Goal: Navigation & Orientation: Find specific page/section

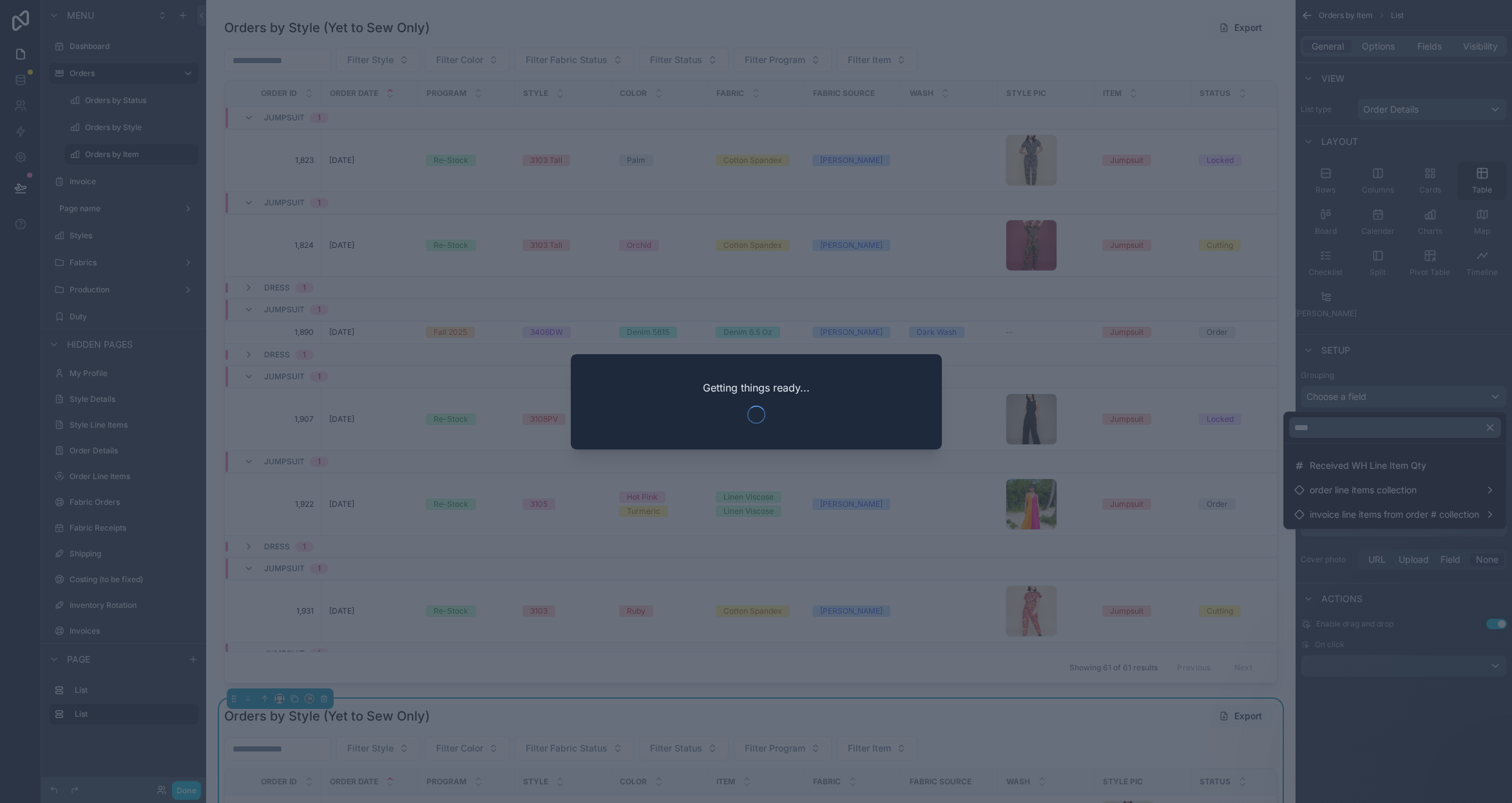
scroll to position [676, 0]
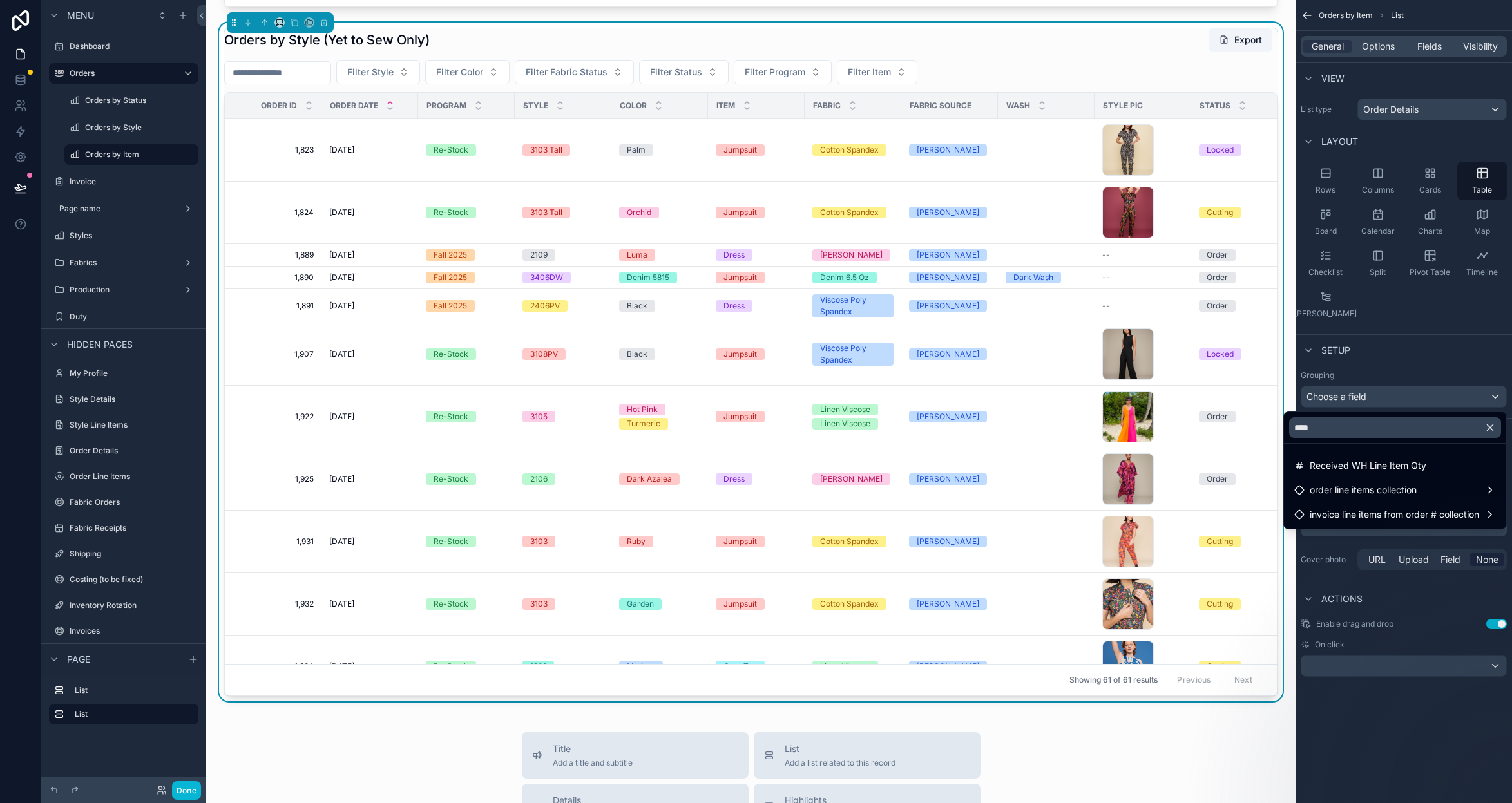
click at [123, 157] on div "scrollable content" at bounding box center [756, 402] width 1512 height 803
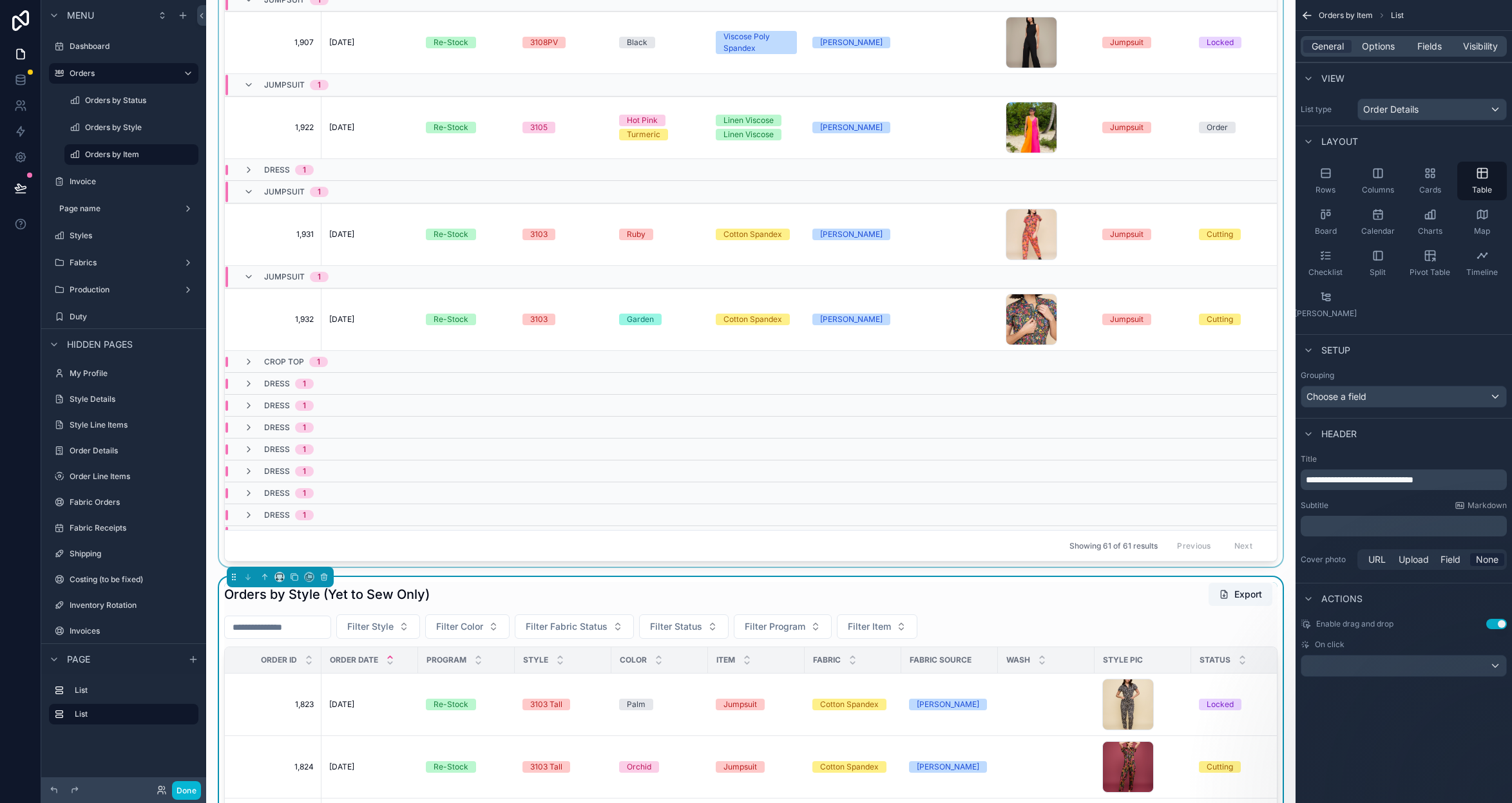
scroll to position [254, 0]
click at [327, 579] on icon "scrollable content" at bounding box center [324, 577] width 9 height 9
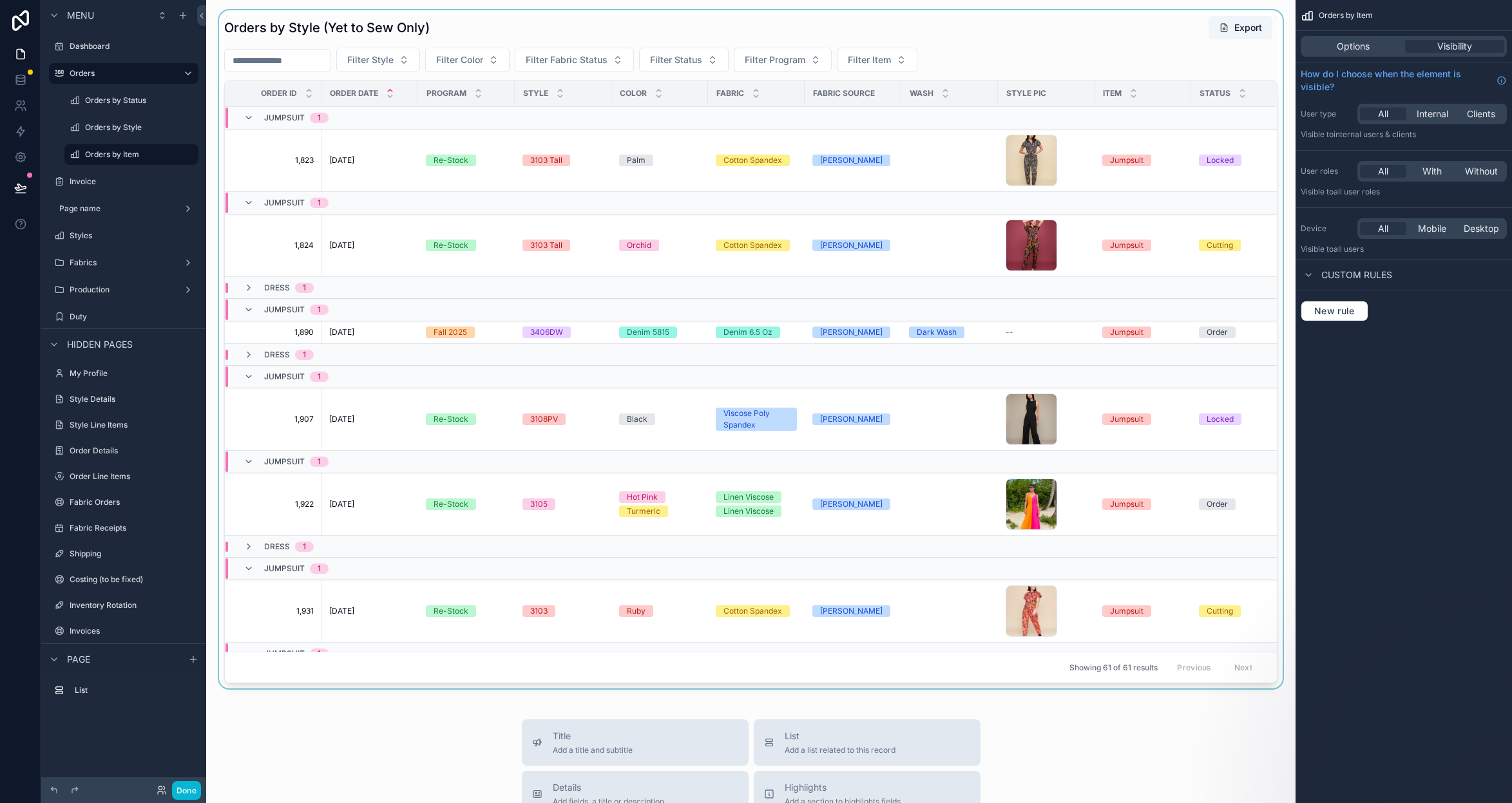
scroll to position [0, 0]
click at [594, 25] on div "scrollable content" at bounding box center [751, 349] width 1068 height 678
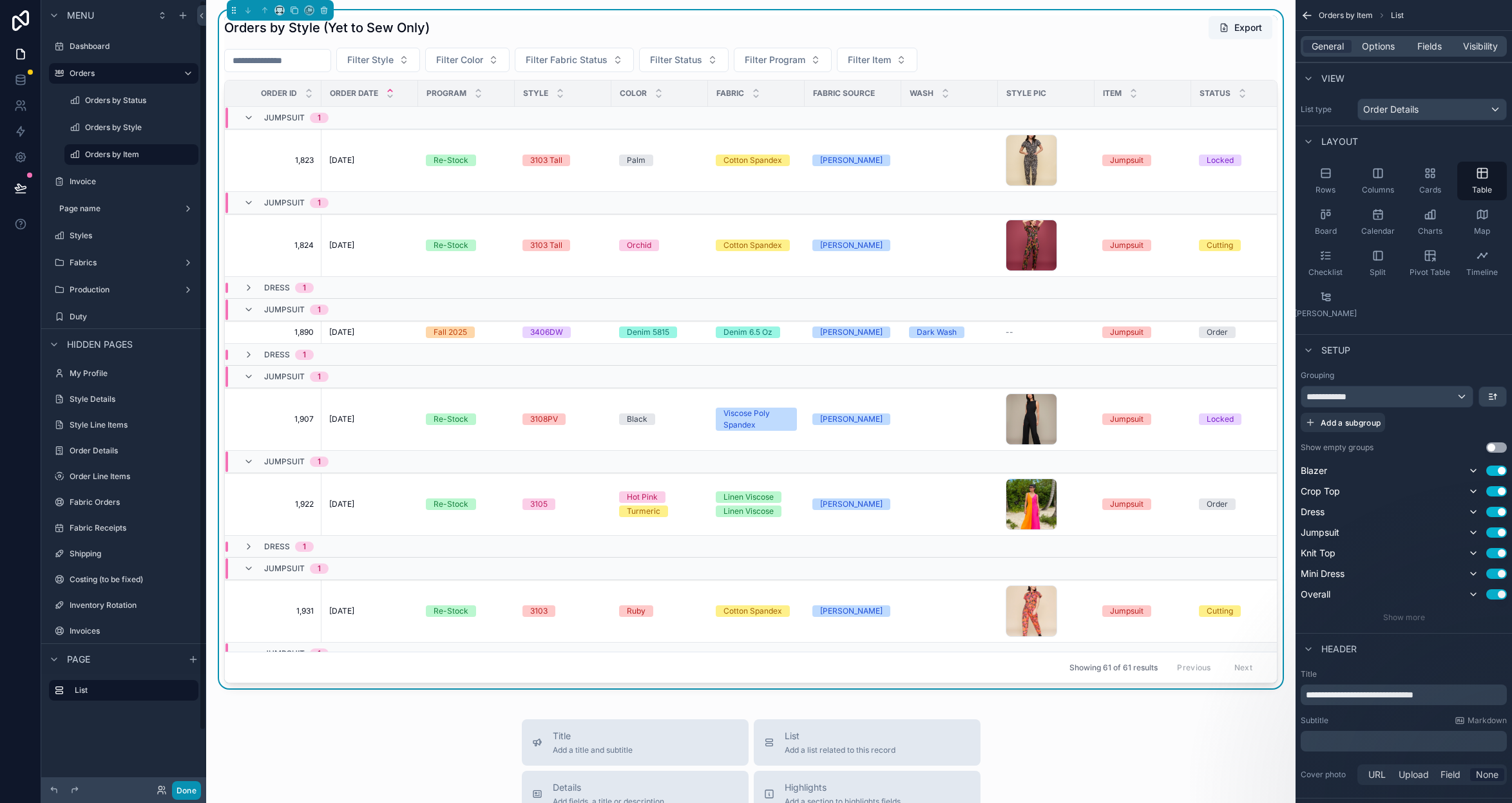
click at [193, 796] on button "Done" at bounding box center [186, 791] width 29 height 19
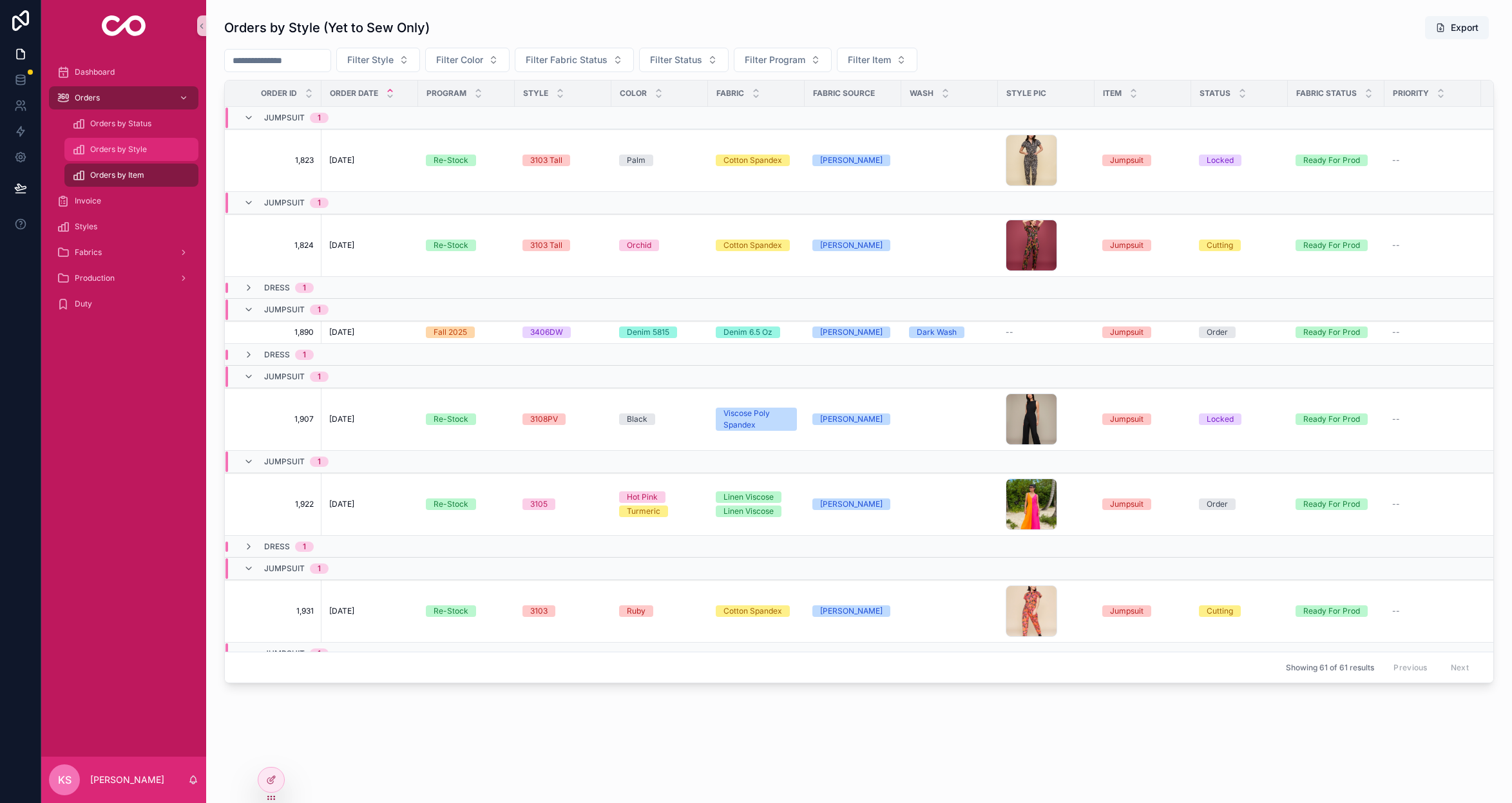
click at [108, 153] on span "Orders by Style" at bounding box center [118, 149] width 57 height 10
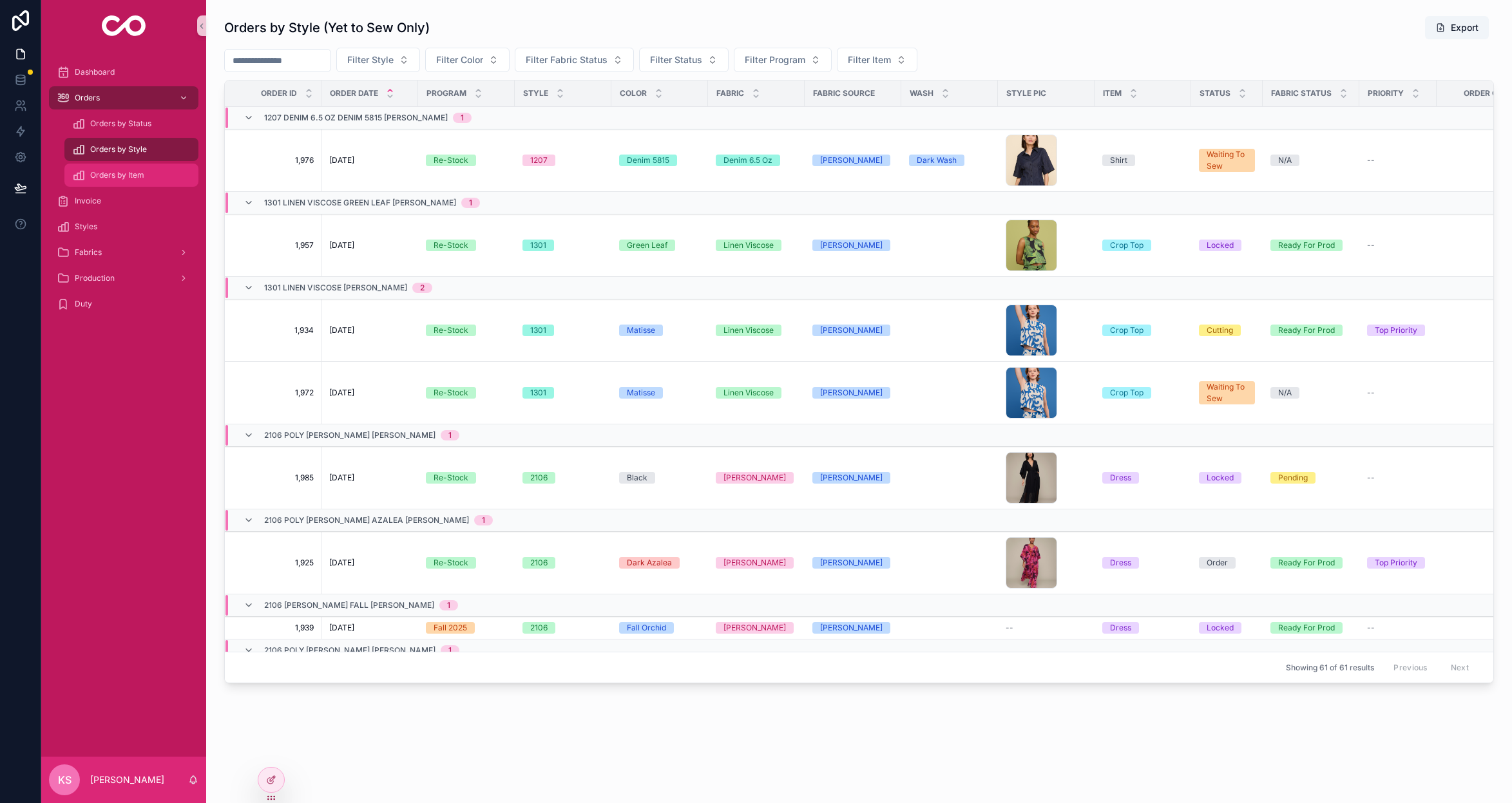
click at [100, 172] on span "Orders by Item" at bounding box center [117, 175] width 54 height 10
